Goal: Task Accomplishment & Management: Complete application form

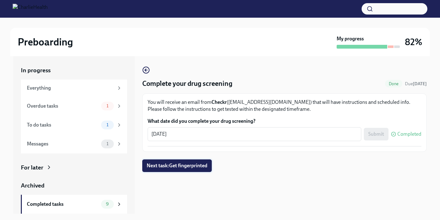
click at [195, 168] on span "Next task : Get fingerprinted" at bounding box center [177, 166] width 61 height 6
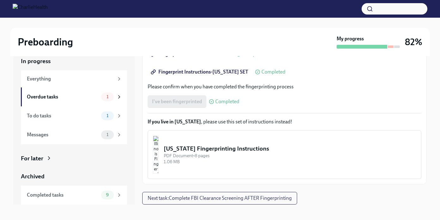
scroll to position [11, 0]
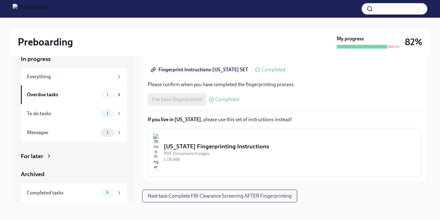
click at [242, 195] on span "Next task : Complete FBI Clearance Screening AFTER Fingerprinting" at bounding box center [220, 196] width 144 height 6
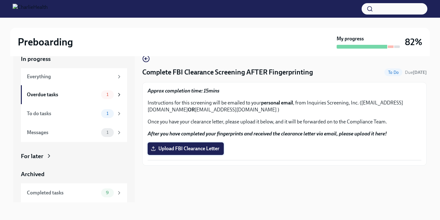
click at [200, 150] on span "Upload FBI Clearance Letter" at bounding box center [185, 149] width 67 height 6
click at [0, 0] on input "Upload FBI Clearance Letter" at bounding box center [0, 0] width 0 height 0
drag, startPoint x: 231, startPoint y: 110, endPoint x: 150, endPoint y: 110, distance: 80.9
click at [150, 110] on p "Instructions for this screening will be emailed to your personal email , from I…" at bounding box center [285, 107] width 274 height 14
click at [231, 112] on p "Instructions for this screening will be emailed to your personal email , from I…" at bounding box center [285, 107] width 274 height 14
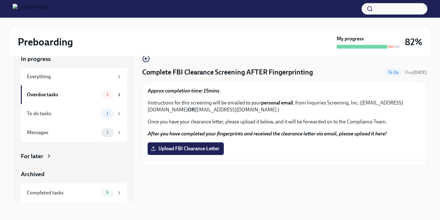
drag, startPoint x: 231, startPoint y: 110, endPoint x: 151, endPoint y: 113, distance: 80.6
click at [151, 113] on p "Instructions for this screening will be emailed to your personal email , from I…" at bounding box center [285, 107] width 274 height 14
click at [276, 89] on p "Approx completion time: 15mins" at bounding box center [285, 91] width 274 height 7
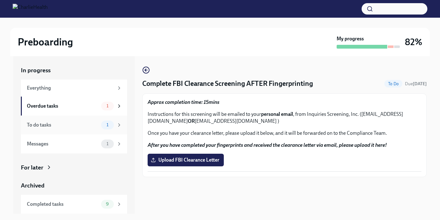
click at [100, 124] on div "To do tasks 1" at bounding box center [74, 125] width 95 height 9
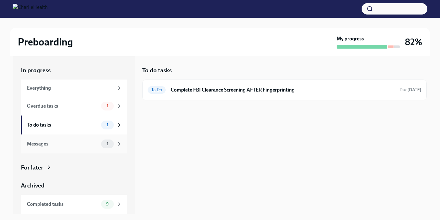
click at [113, 145] on div "1" at bounding box center [107, 144] width 13 height 9
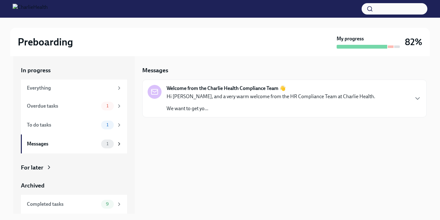
click at [225, 106] on p "We want to get yo..." at bounding box center [270, 108] width 209 height 7
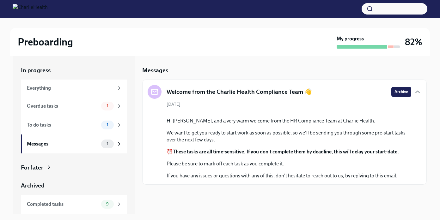
click at [287, 112] on button "Zoom image" at bounding box center [288, 112] width 245 height 0
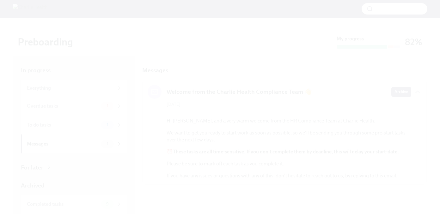
click at [177, 23] on button "Unzoom image" at bounding box center [220, 110] width 440 height 220
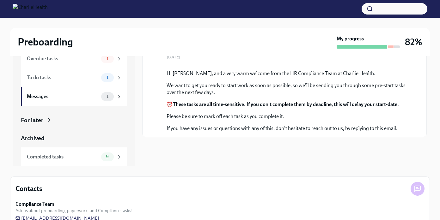
scroll to position [49, 0]
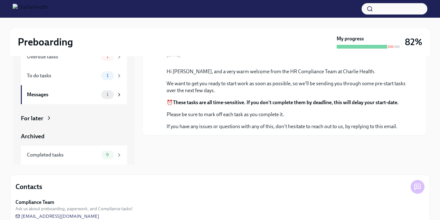
click at [266, 130] on div "Hi Lauren, and a very warm welcome from the HR Compliance Team at Charlie Healt…" at bounding box center [288, 99] width 245 height 62
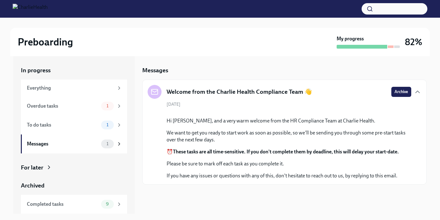
scroll to position [0, 0]
click at [416, 92] on icon "button" at bounding box center [417, 92] width 4 height 2
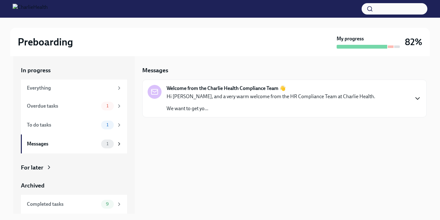
click at [416, 100] on icon "button" at bounding box center [418, 99] width 8 height 8
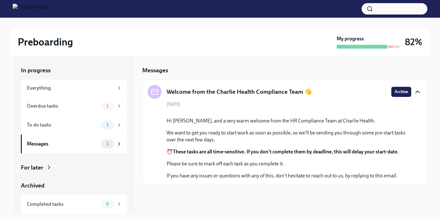
scroll to position [10, 0]
click at [239, 88] on h5 "Welcome from the Charlie Health Compliance Team 👋" at bounding box center [238, 92] width 145 height 8
click at [154, 88] on icon at bounding box center [155, 92] width 8 height 8
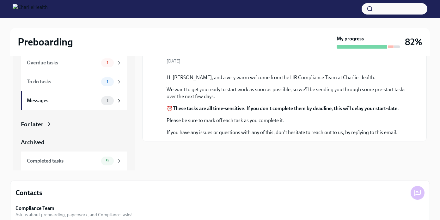
scroll to position [62, 0]
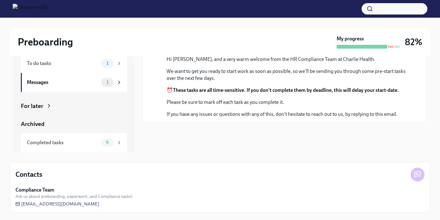
click at [261, 118] on p "If you have any issues or questions with any of this, don't hesitate to reach o…" at bounding box center [288, 114] width 245 height 7
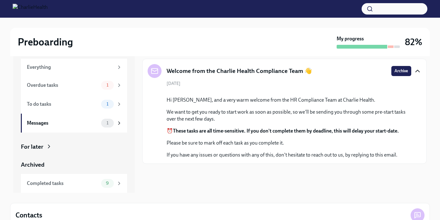
scroll to position [0, 0]
click at [120, 87] on icon at bounding box center [119, 85] width 6 height 6
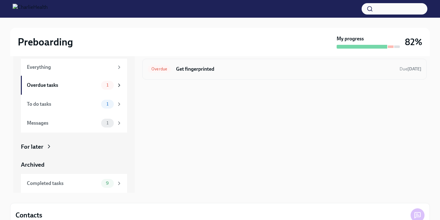
click at [209, 70] on h6 "Get fingerprinted" at bounding box center [285, 69] width 218 height 7
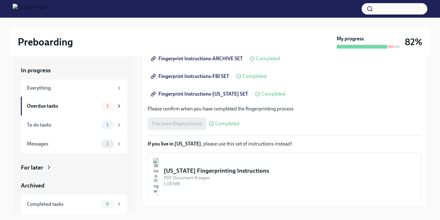
scroll to position [128, 0]
